Goal: Task Accomplishment & Management: Use online tool/utility

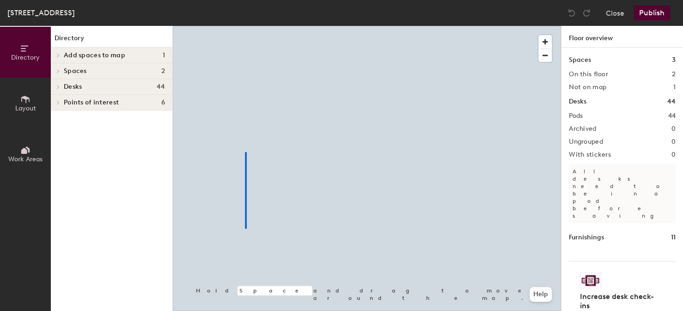
click at [235, 26] on div at bounding box center [367, 26] width 388 height 0
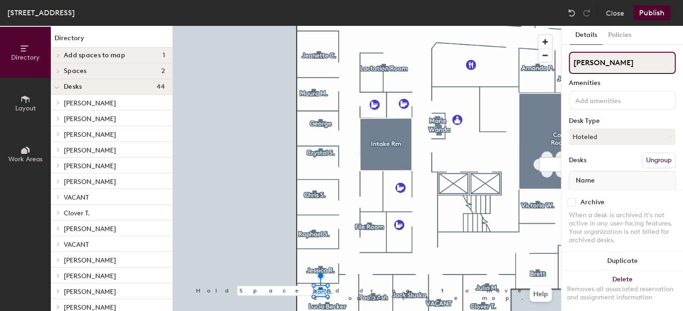
click at [558, 62] on div "Directory Layout Work Areas Directory Add spaces to map 1 Conference Rm A Space…" at bounding box center [341, 168] width 683 height 285
type input "[PERSON_NAME]"
click at [642, 15] on button "Publish" at bounding box center [651, 13] width 36 height 15
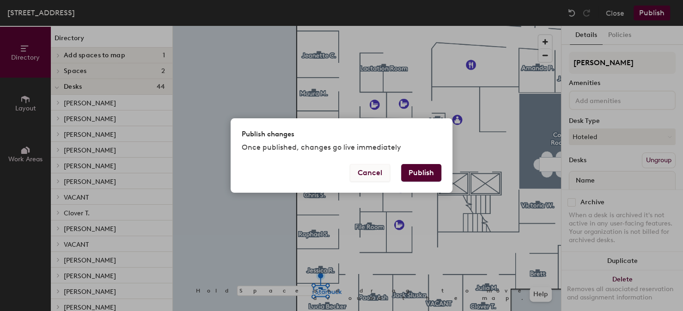
click at [372, 175] on button "Cancel" at bounding box center [370, 173] width 40 height 18
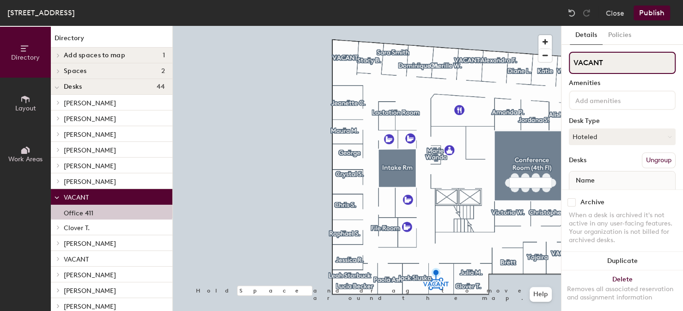
drag, startPoint x: 608, startPoint y: 64, endPoint x: 564, endPoint y: 66, distance: 44.4
click at [564, 66] on div "Details Policies VACANT Amenities Desk Type Hoteled Desks Ungroup Name Office 4…" at bounding box center [621, 168] width 121 height 285
type input "[PERSON_NAME]"
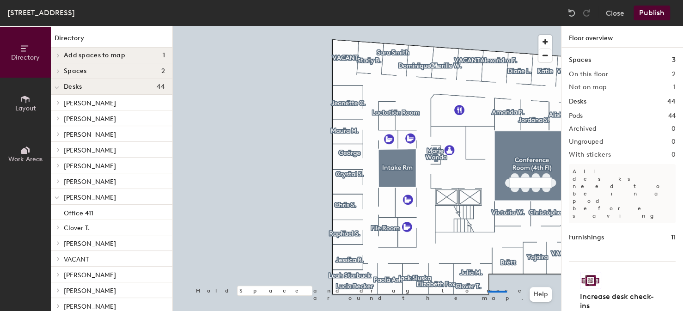
click at [488, 26] on div at bounding box center [367, 26] width 388 height 0
click at [649, 12] on button "Publish" at bounding box center [651, 13] width 36 height 15
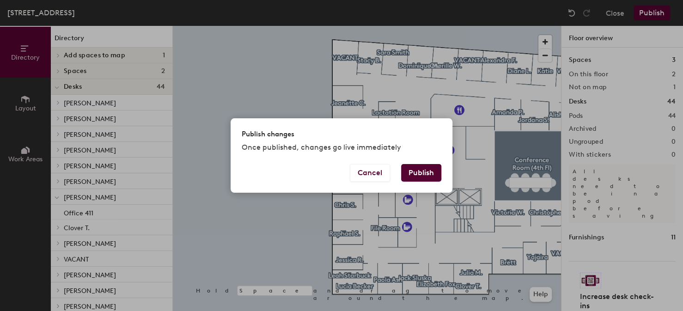
click at [414, 173] on button "Publish" at bounding box center [421, 173] width 40 height 18
